Goal: Find specific page/section: Find specific page/section

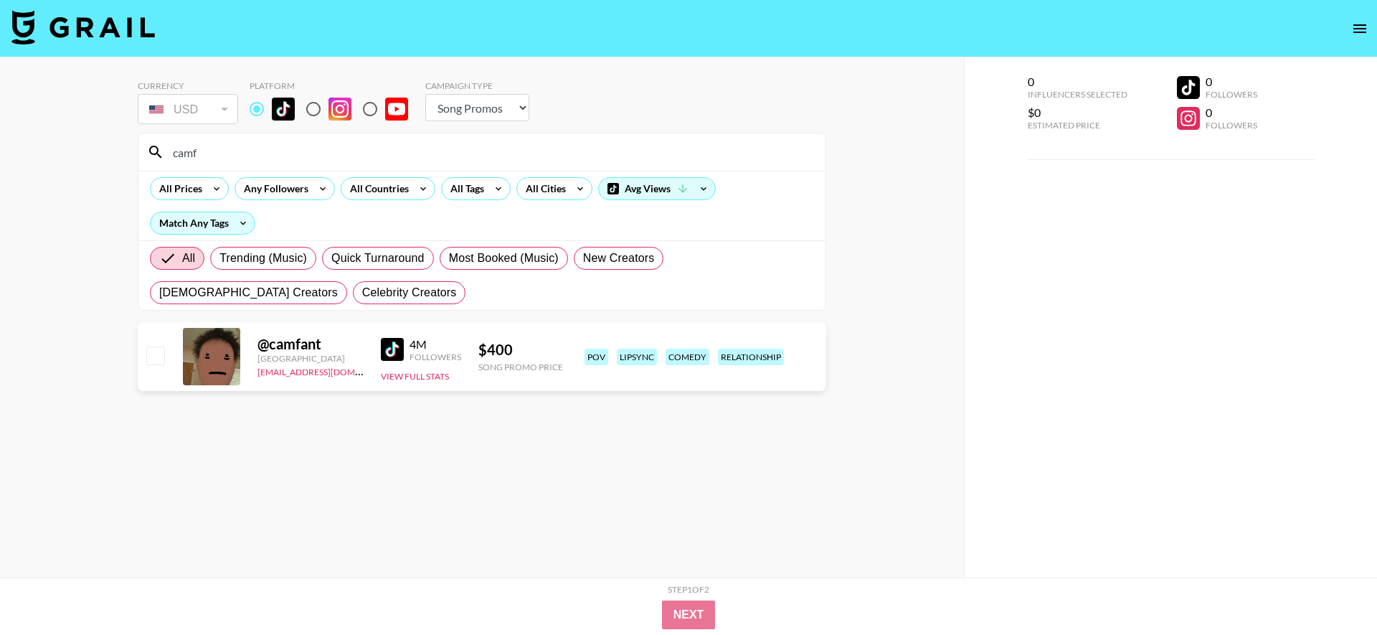
select select "Song"
click at [1359, 29] on icon "open drawer" at bounding box center [1360, 28] width 13 height 9
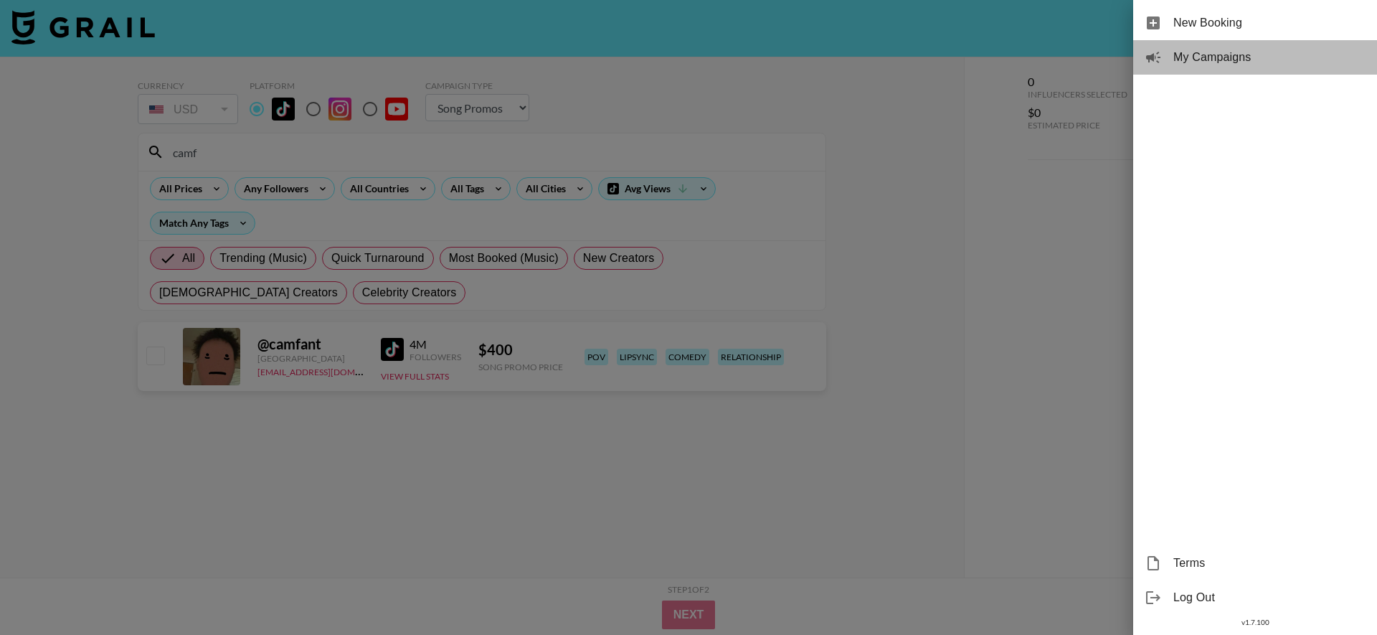
click at [1184, 59] on span "My Campaigns" at bounding box center [1270, 57] width 192 height 17
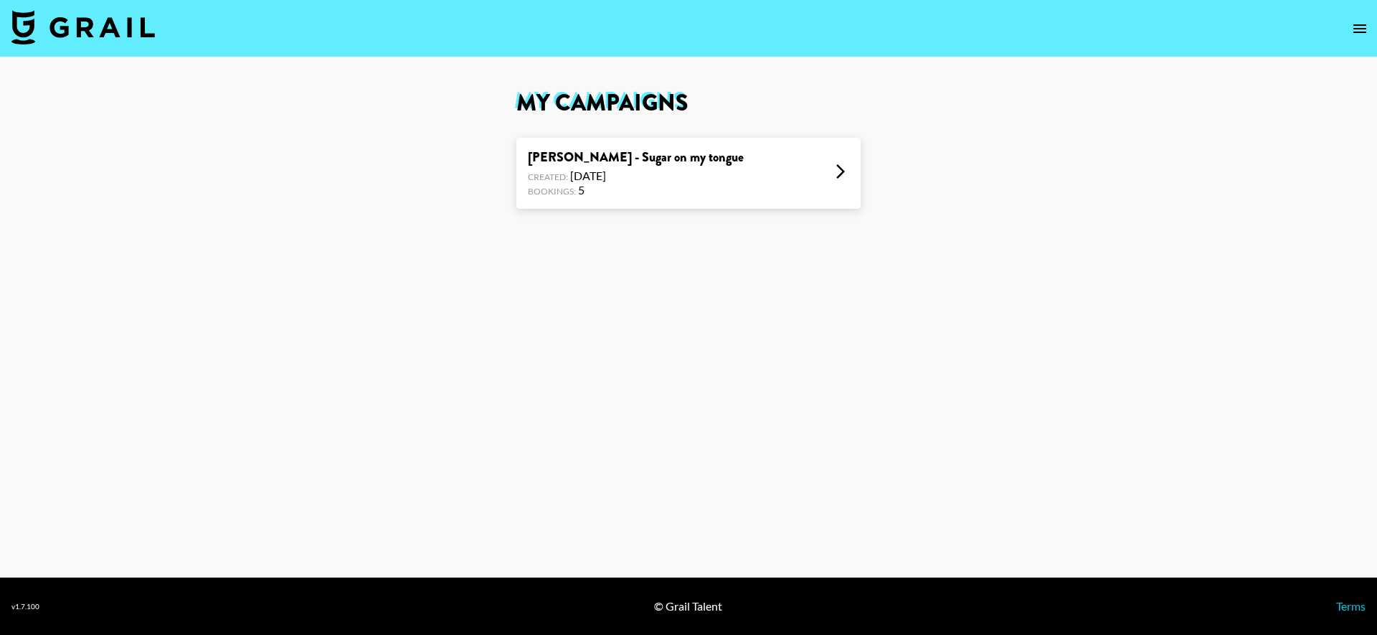
click at [824, 180] on div "[PERSON_NAME] - Sugar on my tongue Created: [DATE] Bookings: 5" at bounding box center [688, 173] width 344 height 71
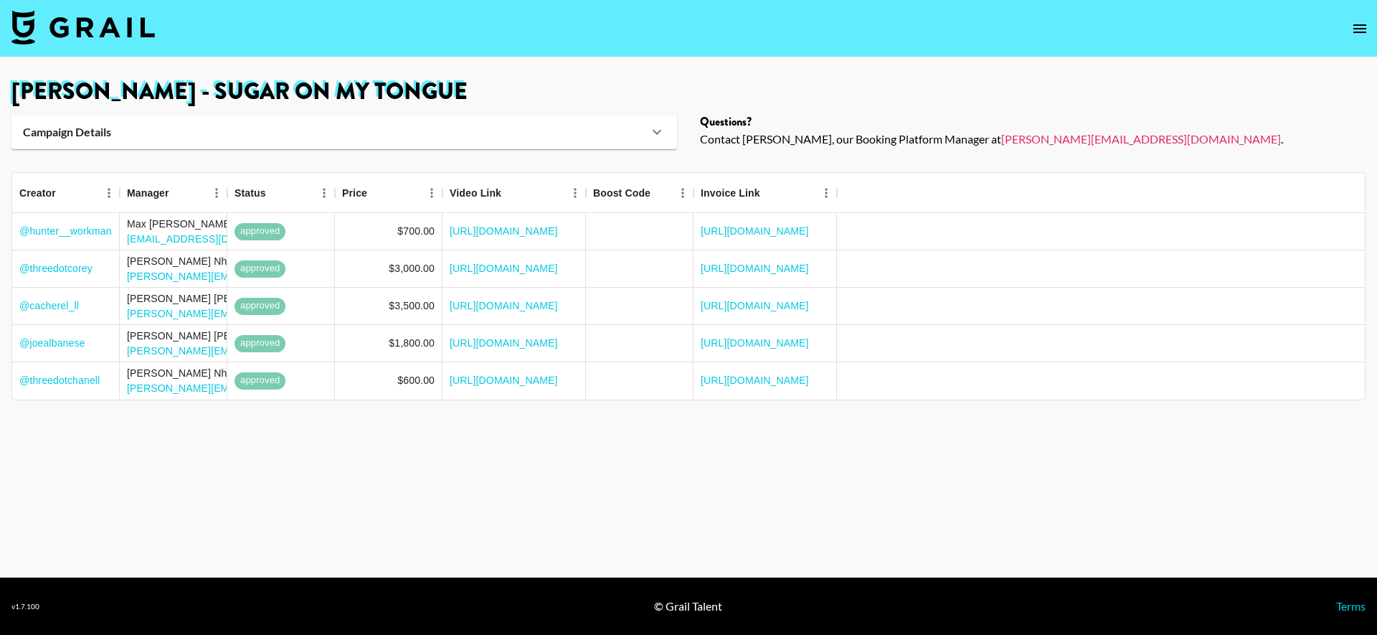
click at [479, 150] on main "[PERSON_NAME] - Sugar on my tongue Campaign Details Sound URL [URL][DOMAIN_NAME…" at bounding box center [688, 317] width 1377 height 520
click at [416, 140] on div "Campaign Details" at bounding box center [344, 132] width 666 height 34
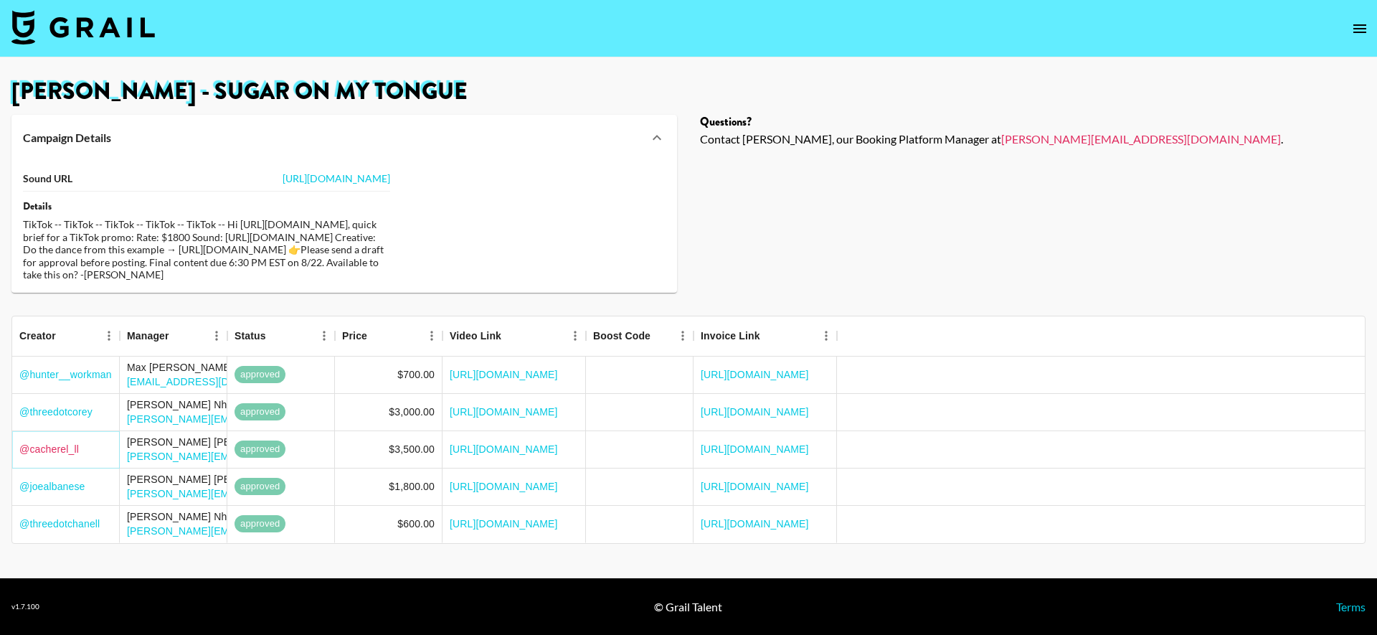
click at [69, 456] on link "@ cacherel_ll" at bounding box center [49, 449] width 60 height 14
